Goal: Transaction & Acquisition: Purchase product/service

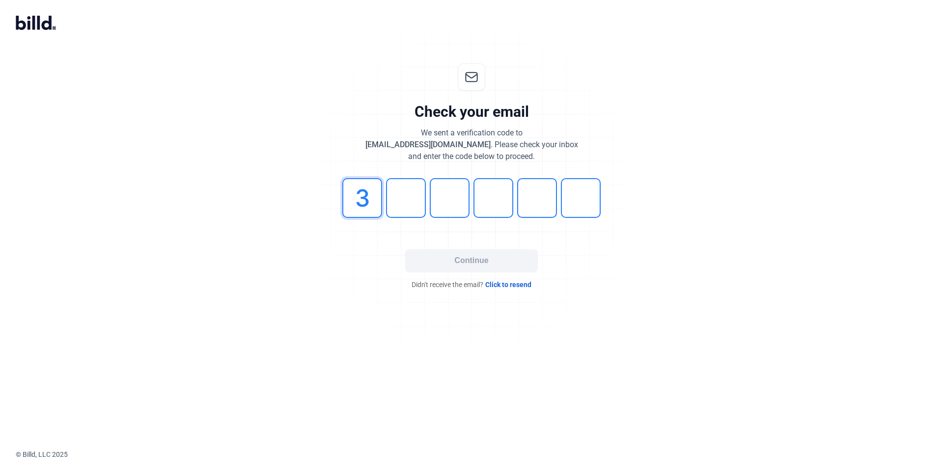
type input "3"
type input "2"
type input "0"
type input "7"
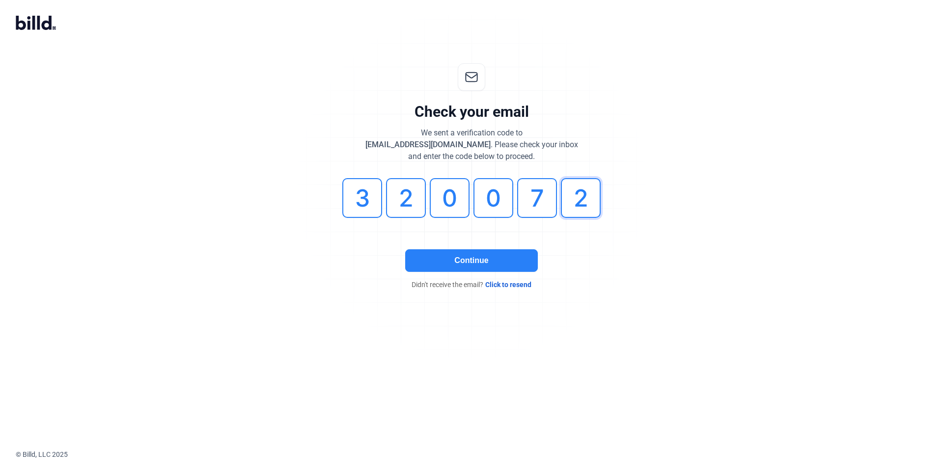
type input "2"
click at [513, 256] on button "Continue" at bounding box center [471, 260] width 133 height 23
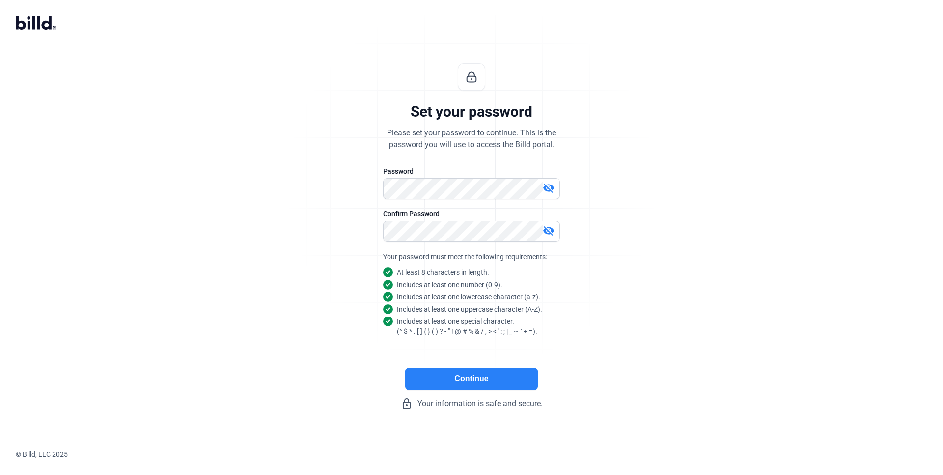
click at [550, 226] on mat-icon "visibility_off" at bounding box center [549, 231] width 12 height 12
click at [547, 185] on mat-icon "visibility_off" at bounding box center [549, 188] width 12 height 12
click at [486, 379] on button "Continue" at bounding box center [471, 379] width 133 height 23
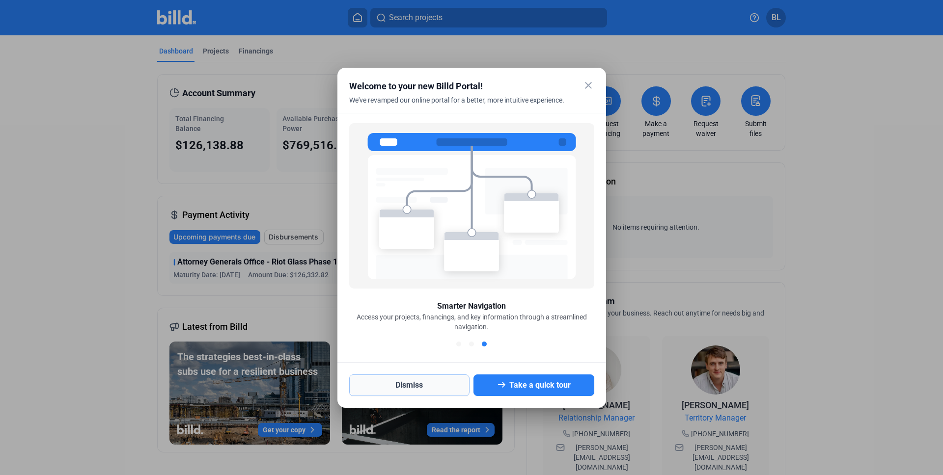
click at [397, 385] on button "Dismiss" at bounding box center [409, 386] width 121 height 22
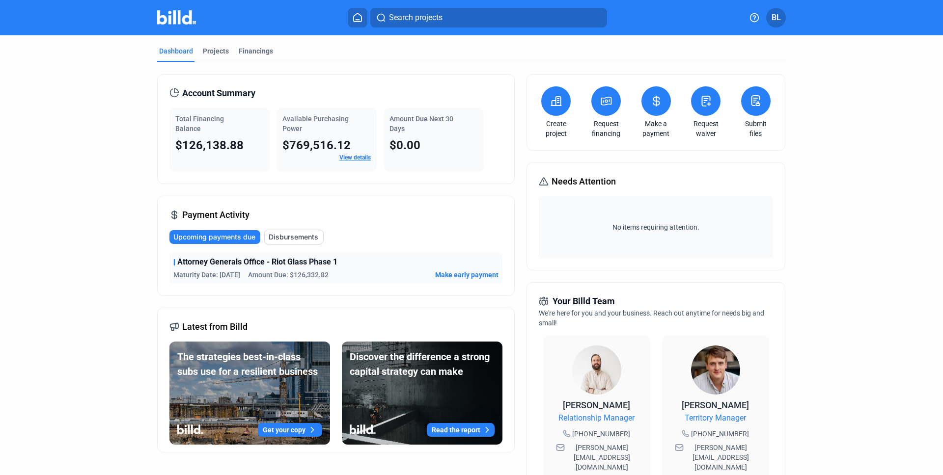
click at [363, 261] on div "Attorney Generals Office - Riot Glass Phase 1" at bounding box center [335, 262] width 325 height 12
drag, startPoint x: 364, startPoint y: 259, endPoint x: 163, endPoint y: 260, distance: 201.3
click at [163, 260] on div "Payment Activity Upcoming payments due Disbursements Attorney Generals Office -…" at bounding box center [335, 246] width 357 height 100
click at [297, 269] on div "Attorney Generals Office - Riot Glass Phase 1 Maturity Date: [DATE] Amount Due:…" at bounding box center [335, 267] width 333 height 31
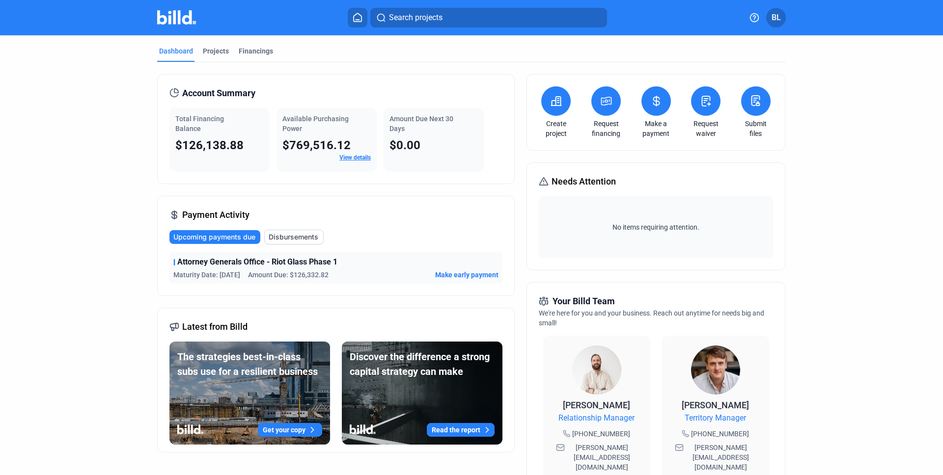
drag, startPoint x: 336, startPoint y: 274, endPoint x: 64, endPoint y: 273, distance: 272.0
click at [64, 273] on dashboard "Dashboard Projects Financings Account Summary Total Financing Balance $126,138.…" at bounding box center [471, 369] width 848 height 669
click at [122, 280] on dashboard "Dashboard Projects Financings Account Summary Total Financing Balance $126,138.…" at bounding box center [471, 369] width 848 height 669
click at [456, 277] on span "Make early payment" at bounding box center [466, 275] width 63 height 10
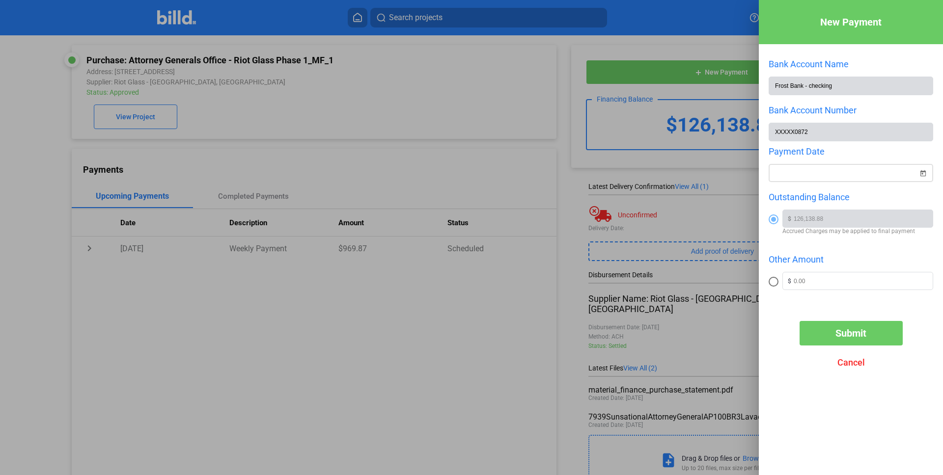
click at [922, 167] on span "Open calendar" at bounding box center [923, 168] width 24 height 24
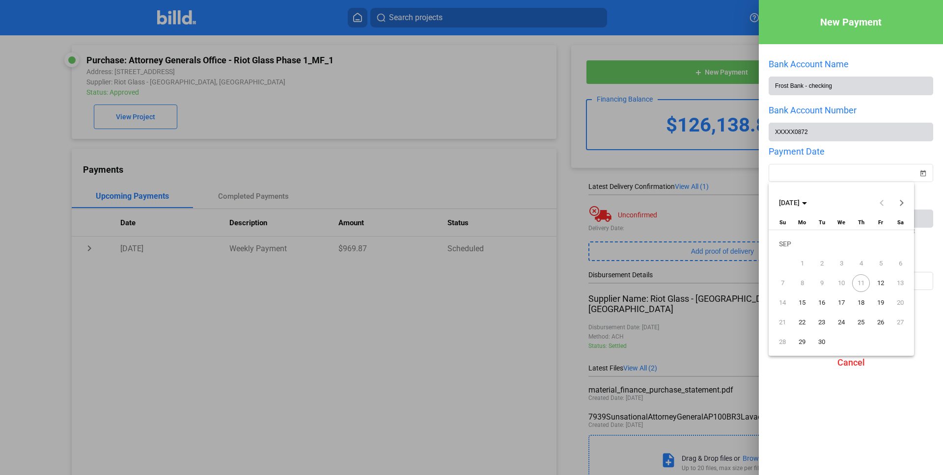
click at [878, 285] on span "12" at bounding box center [880, 283] width 18 height 18
type input "[DATE]"
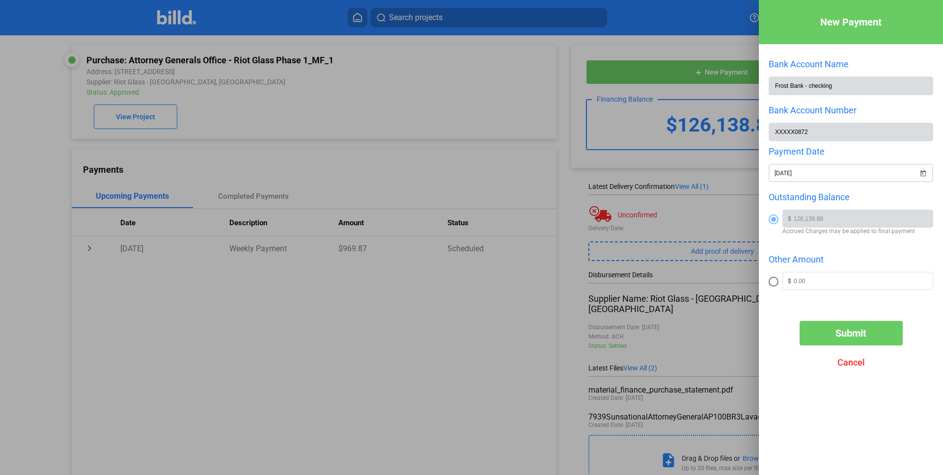
click at [925, 174] on span "Open calendar" at bounding box center [923, 168] width 24 height 24
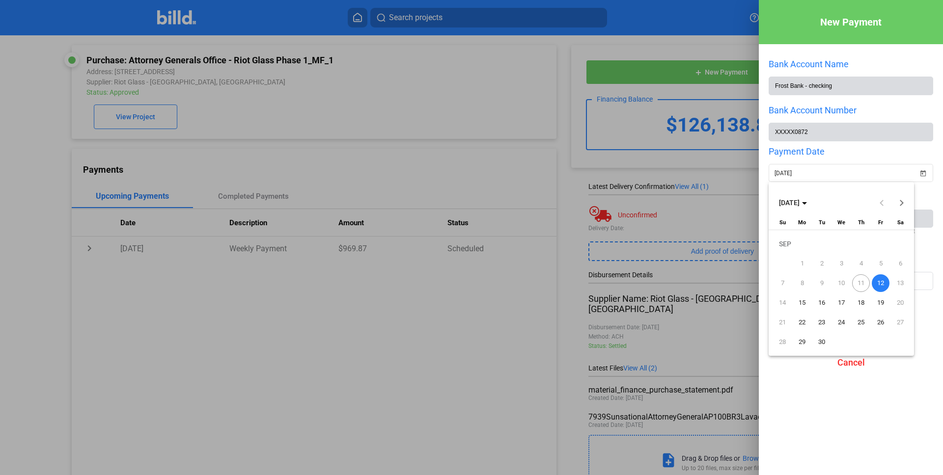
click at [856, 279] on span "11" at bounding box center [861, 283] width 18 height 18
click at [878, 395] on div at bounding box center [471, 237] width 943 height 475
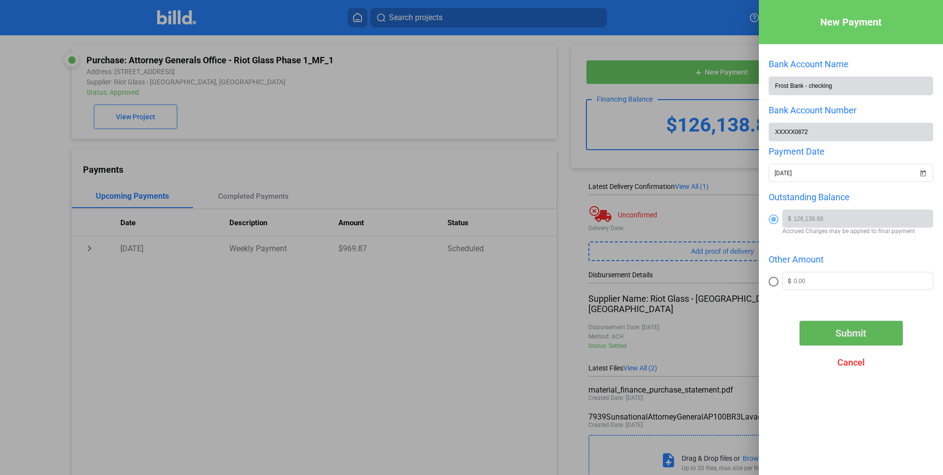
click at [846, 333] on span "Submit" at bounding box center [850, 333] width 31 height 12
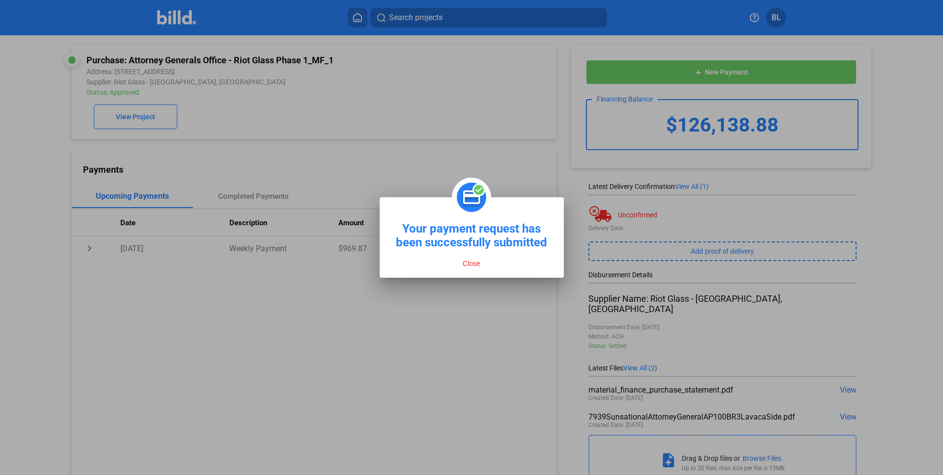
click at [472, 265] on button "Close" at bounding box center [472, 263] width 24 height 9
